Goal: Task Accomplishment & Management: Use online tool/utility

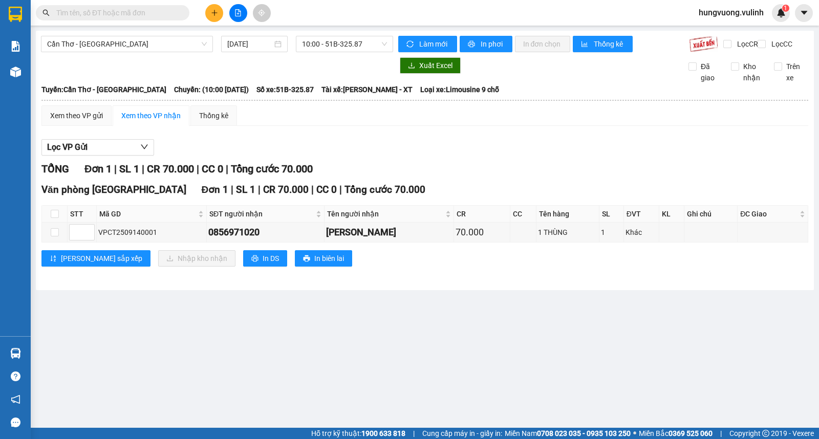
click at [48, 223] on th at bounding box center [55, 214] width 26 height 17
click at [51, 218] on input "checkbox" at bounding box center [55, 214] width 8 height 8
checkbox input "true"
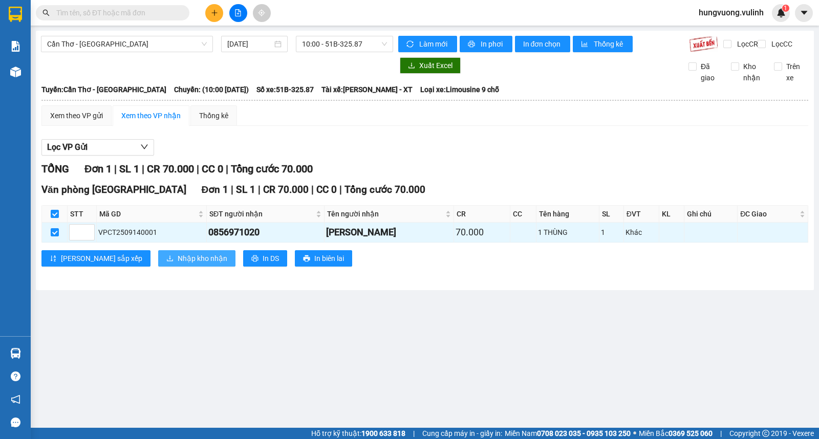
click at [178, 264] on span "Nhập kho nhận" at bounding box center [203, 258] width 50 height 11
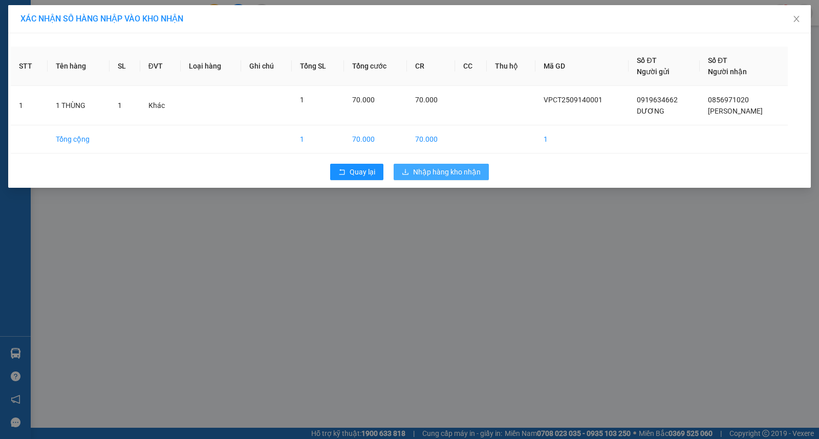
click at [446, 170] on span "Nhập hàng kho nhận" at bounding box center [447, 171] width 68 height 11
